Goal: Task Accomplishment & Management: Manage account settings

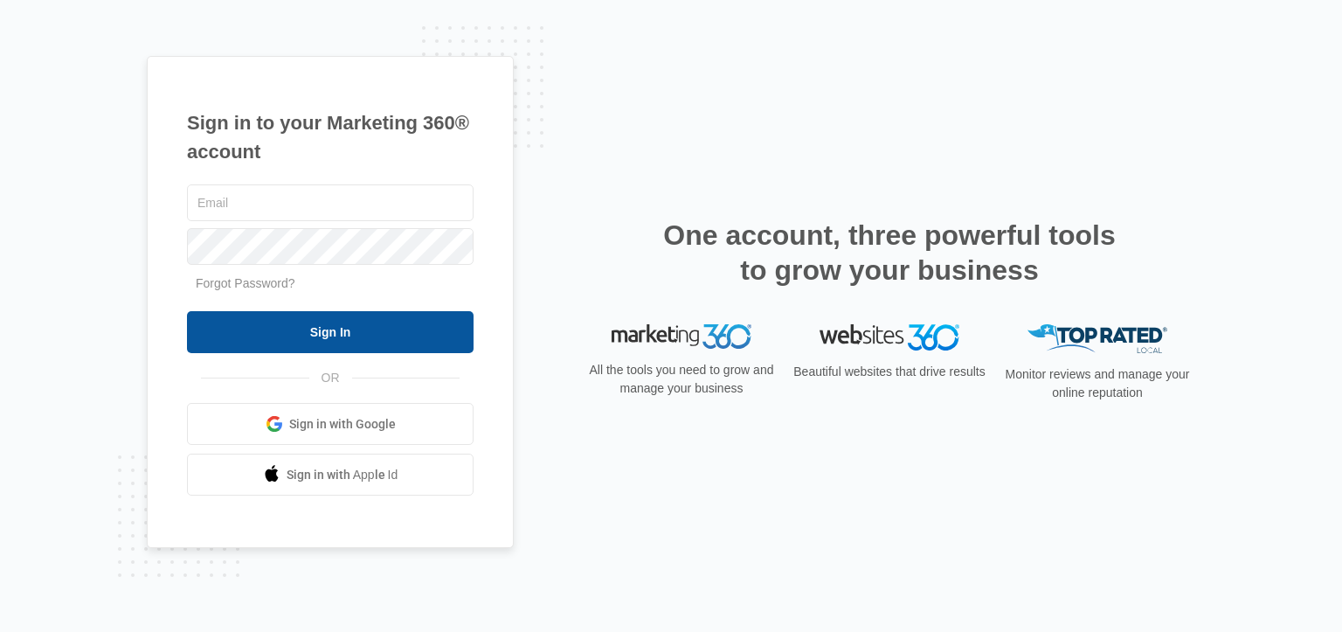
type input "[EMAIL_ADDRESS][DOMAIN_NAME]"
click at [335, 329] on input "Sign In" at bounding box center [330, 332] width 286 height 42
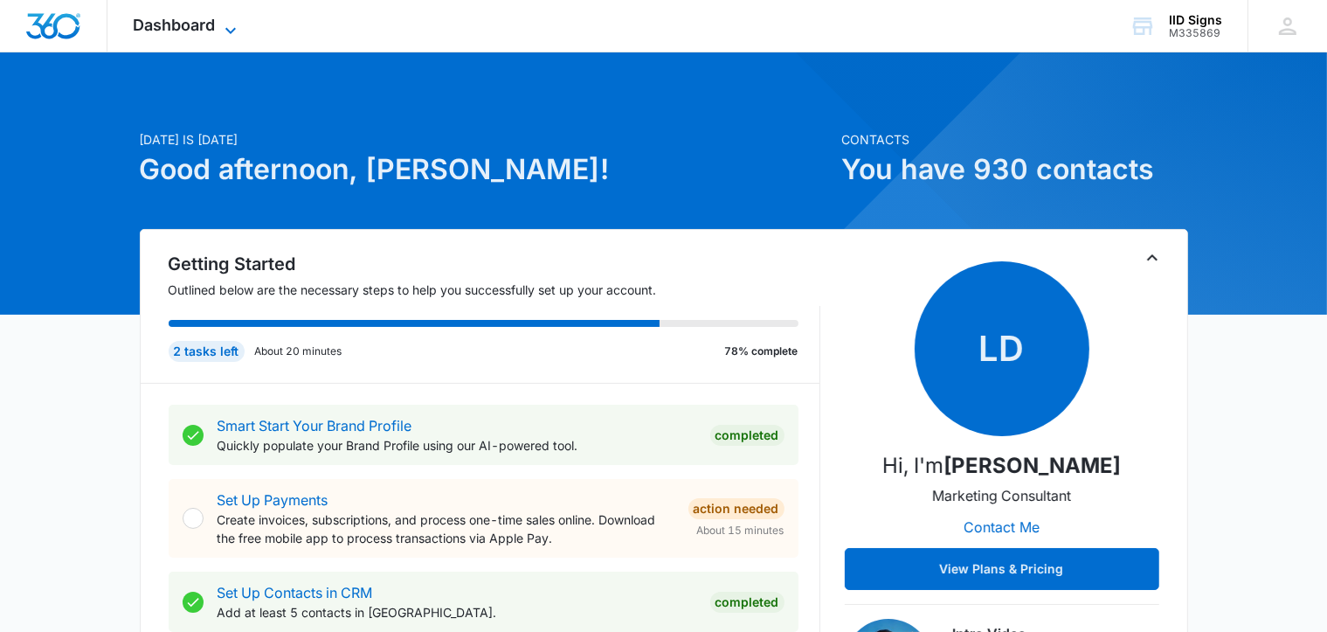
click at [190, 30] on span "Dashboard" at bounding box center [175, 25] width 82 height 18
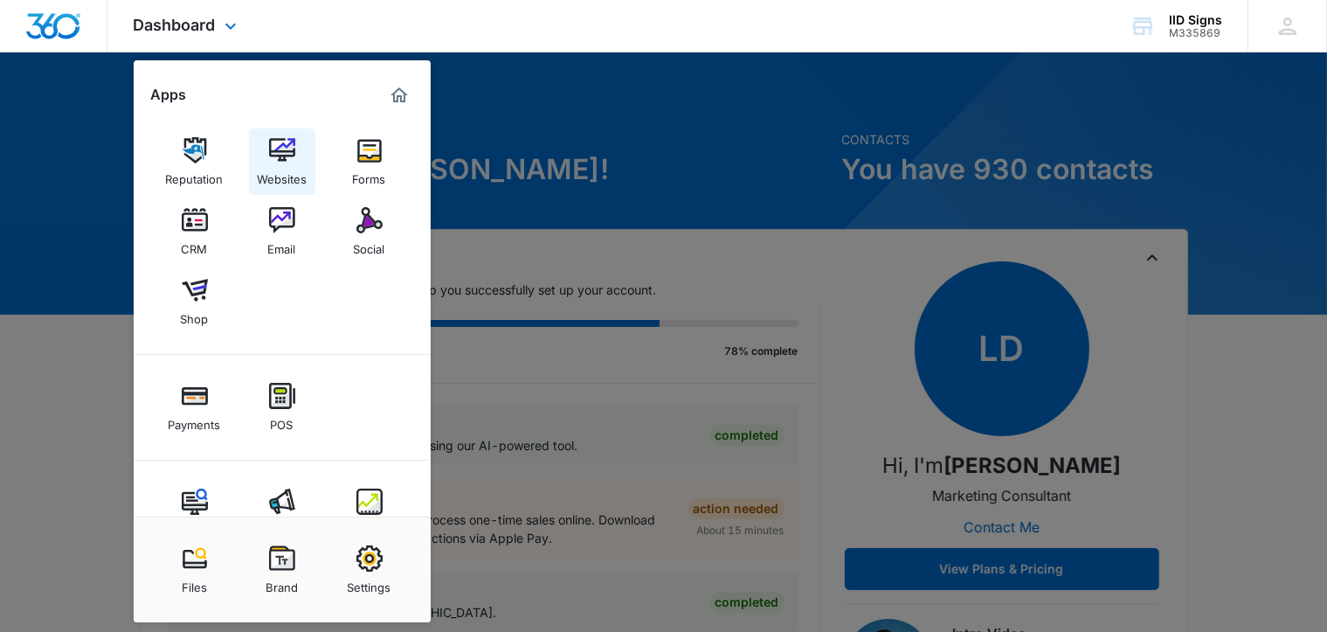
click at [287, 155] on img at bounding box center [282, 150] width 26 height 26
